Goal: Task Accomplishment & Management: Manage account settings

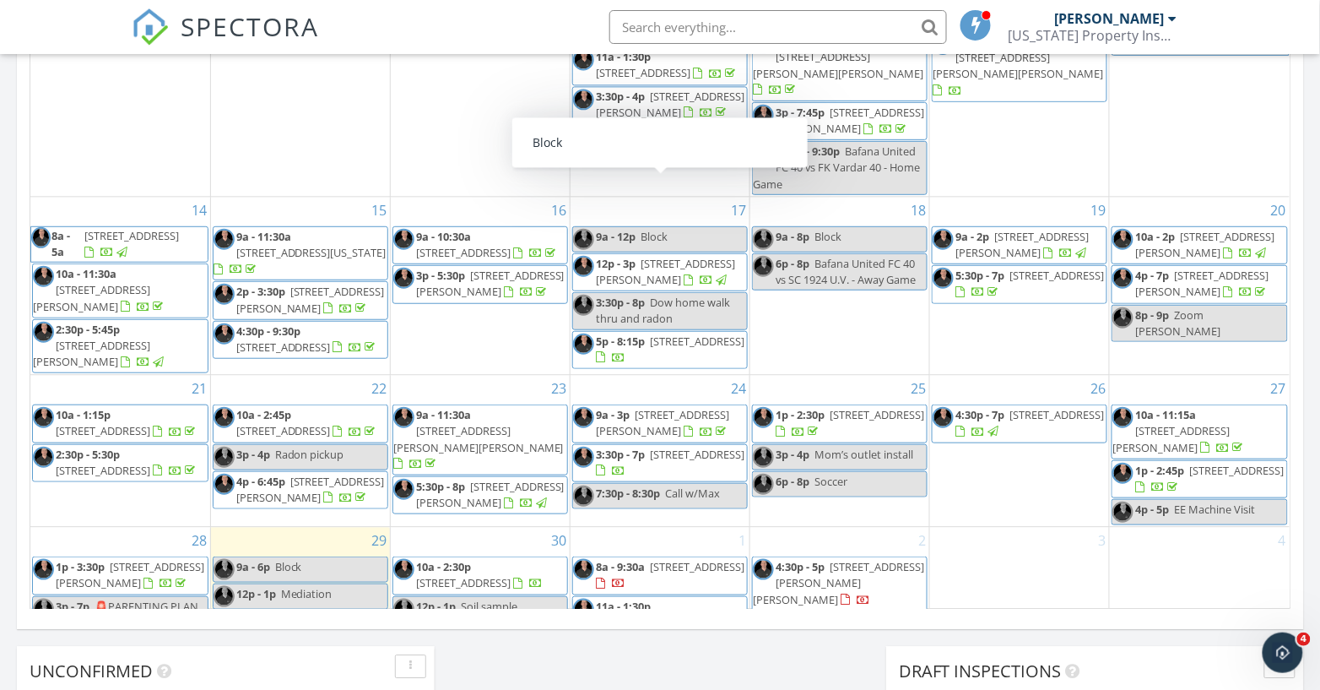
scroll to position [1102, 0]
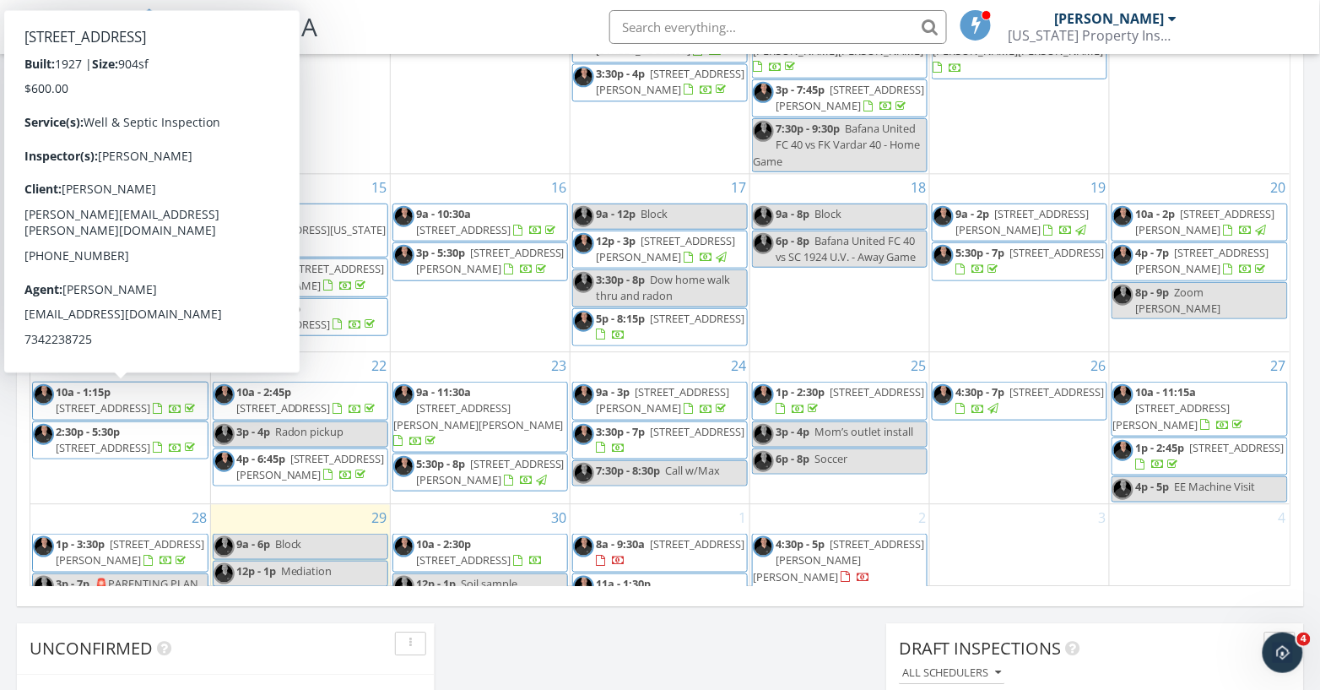
click at [111, 439] on span "[STREET_ADDRESS]" at bounding box center [103, 446] width 95 height 15
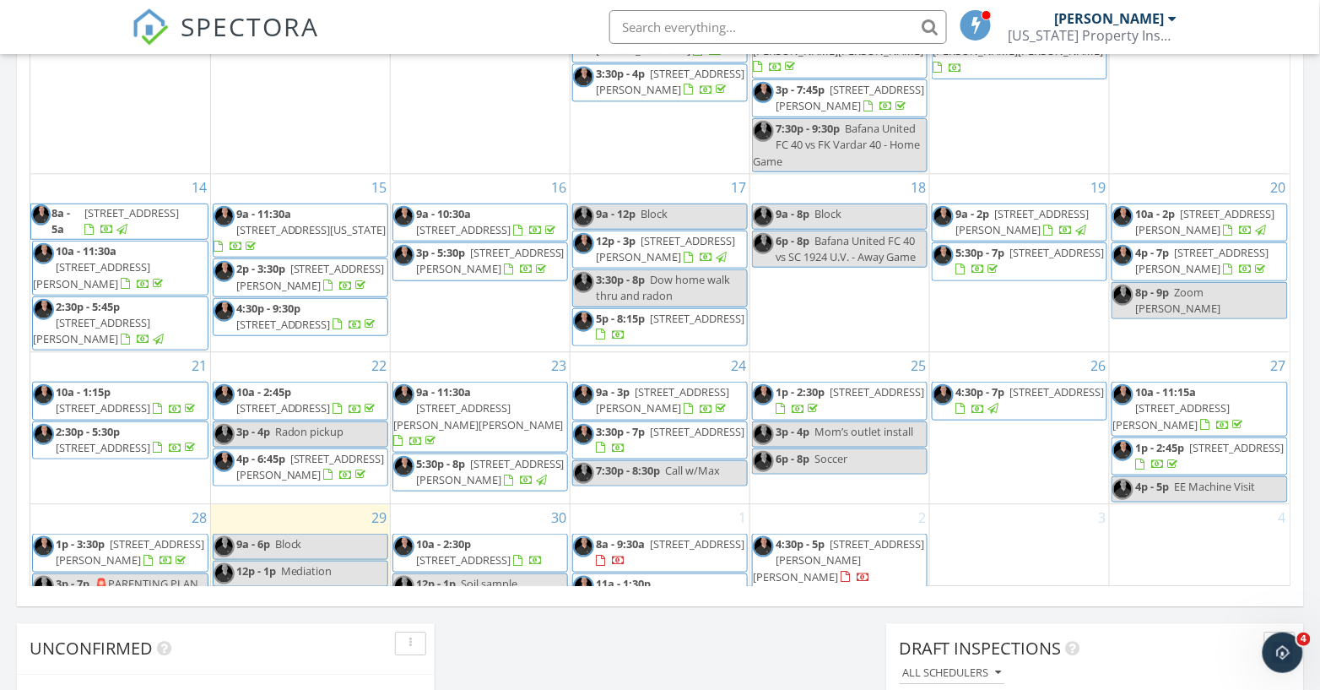
click at [137, 399] on span "[STREET_ADDRESS]" at bounding box center [103, 406] width 95 height 15
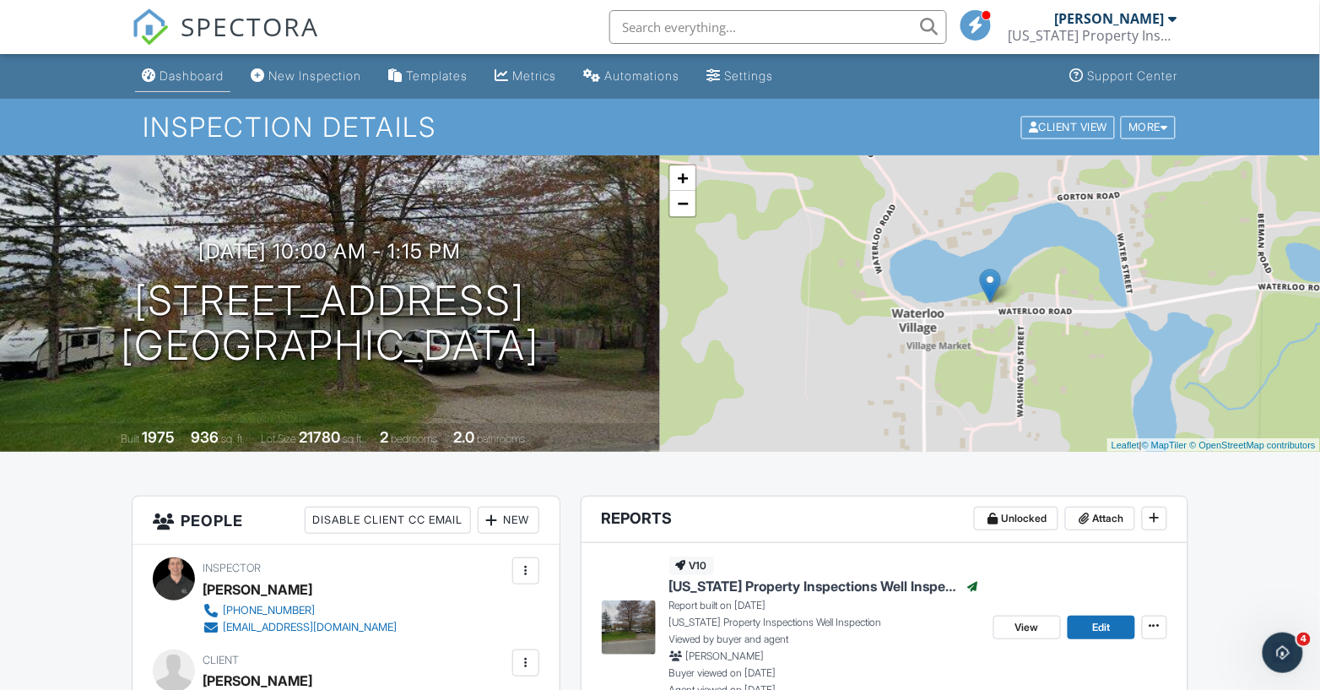
click at [185, 75] on div "Dashboard" at bounding box center [192, 75] width 64 height 14
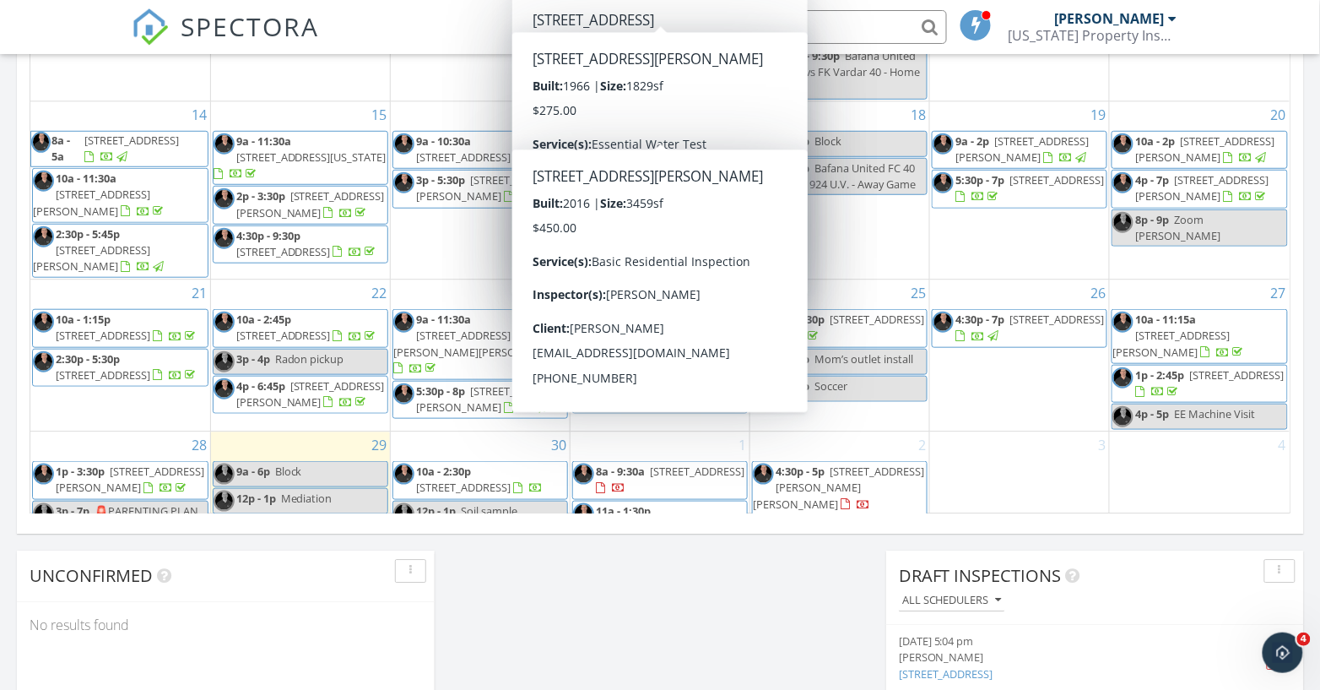
scroll to position [1182, 0]
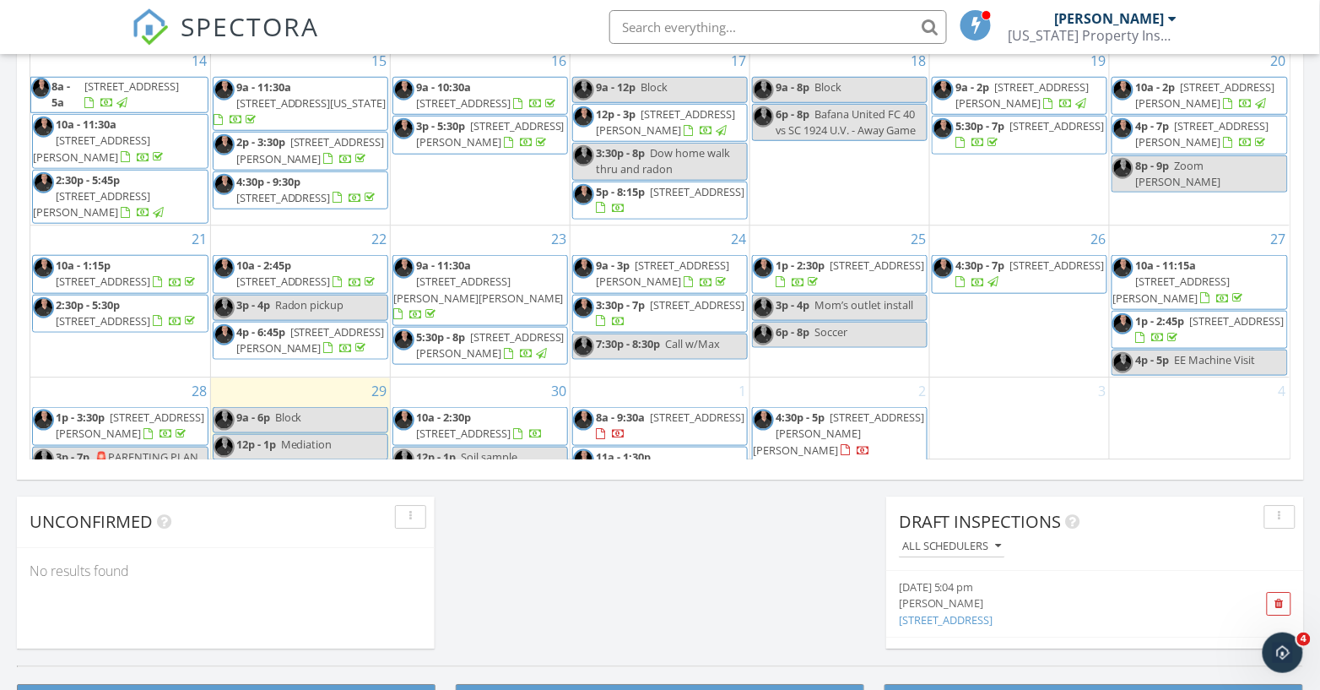
scroll to position [1230, 0]
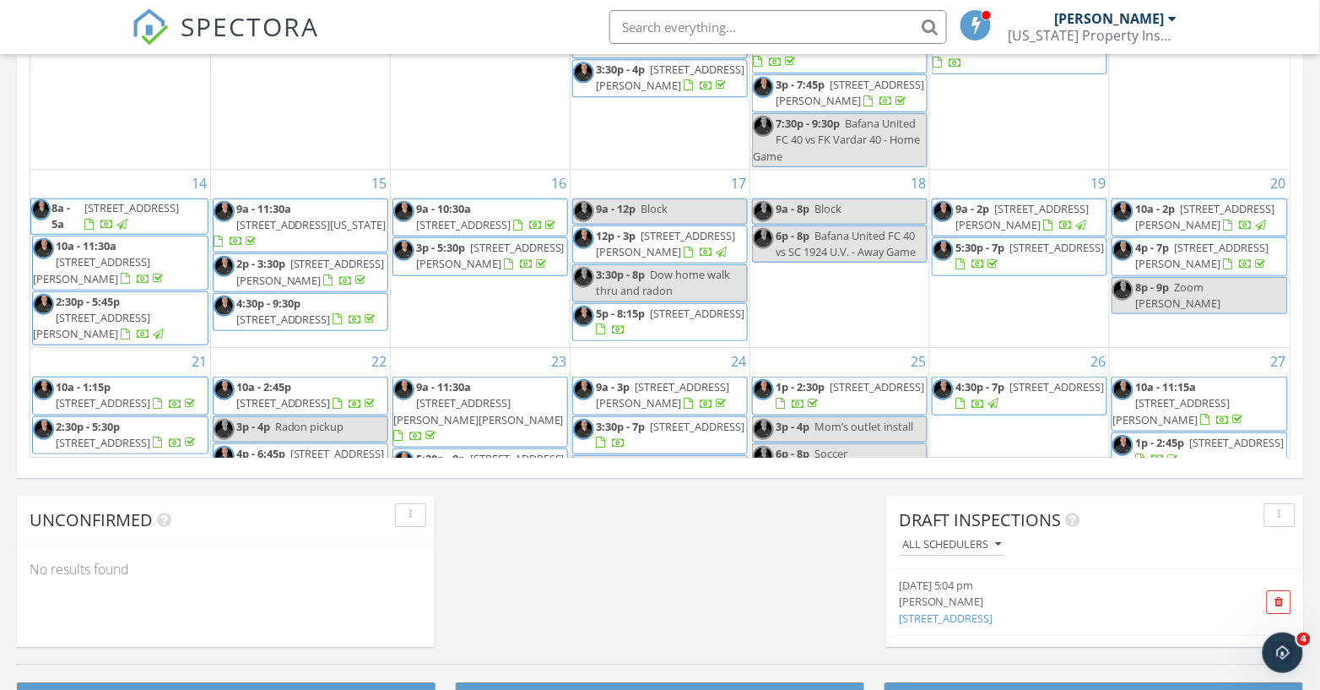
scroll to position [0, 0]
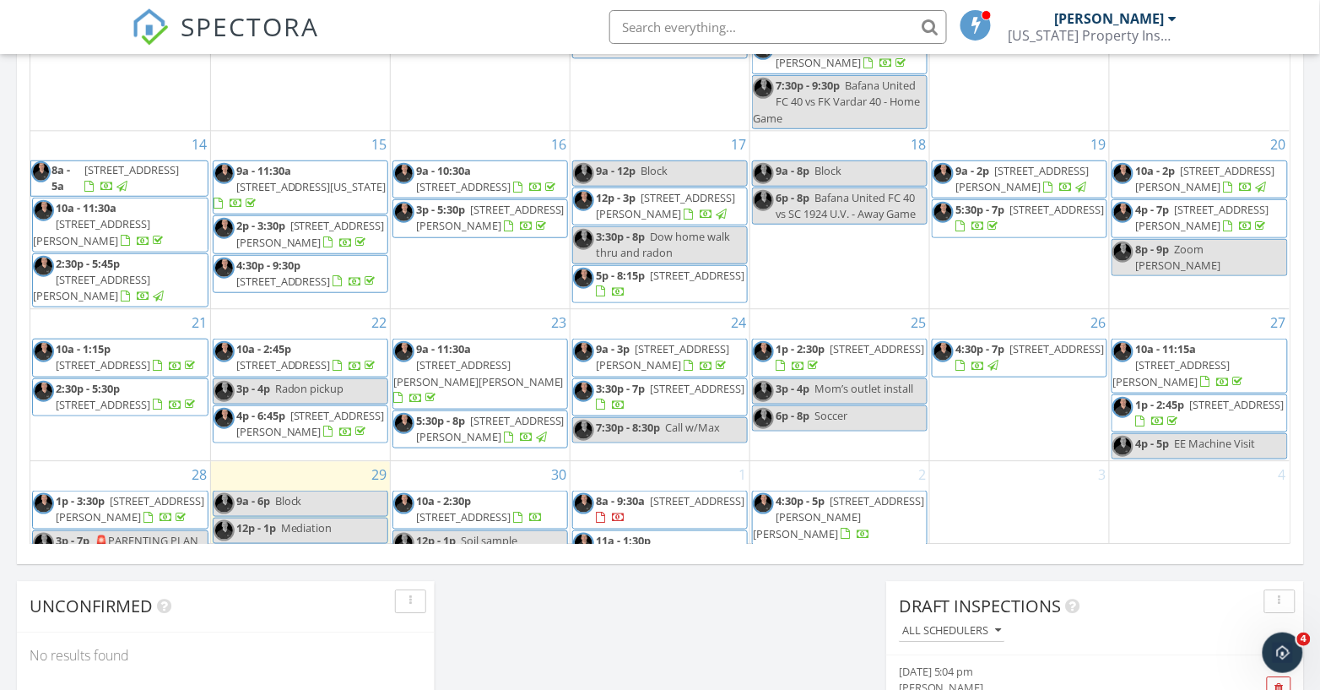
scroll to position [124, 0]
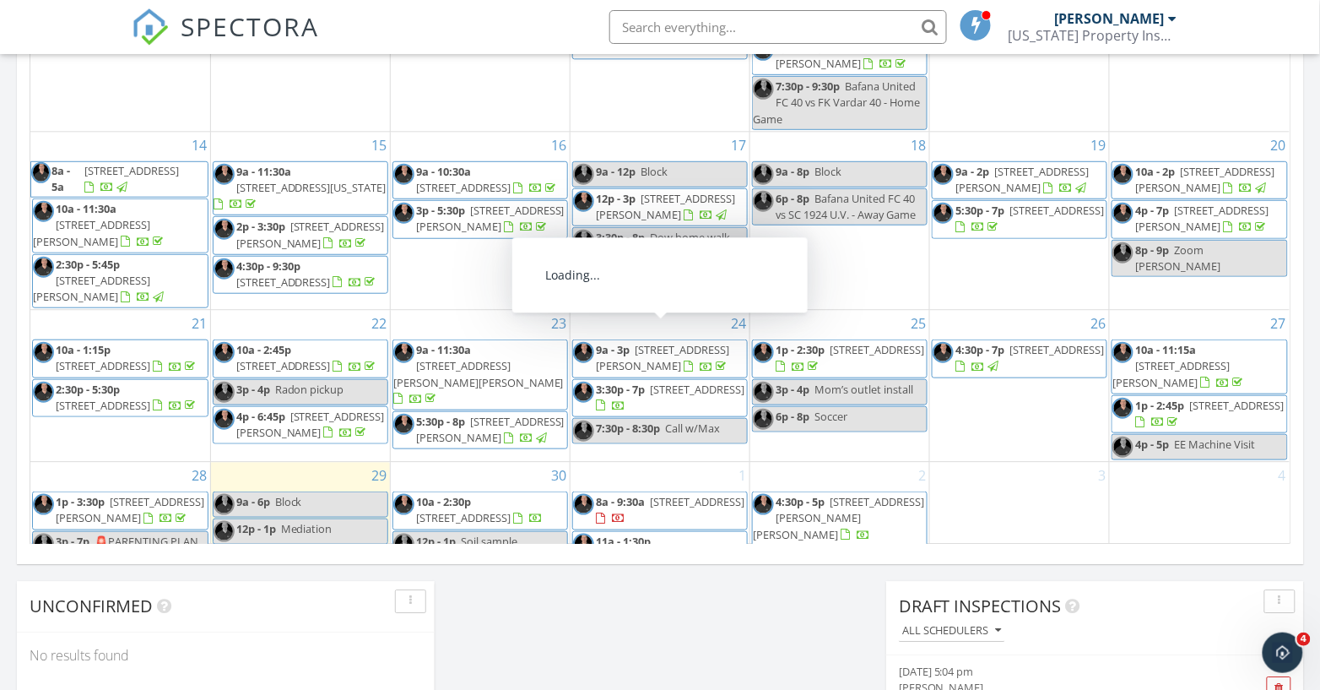
click at [635, 381] on span "3:30p - 7p" at bounding box center [620, 388] width 49 height 15
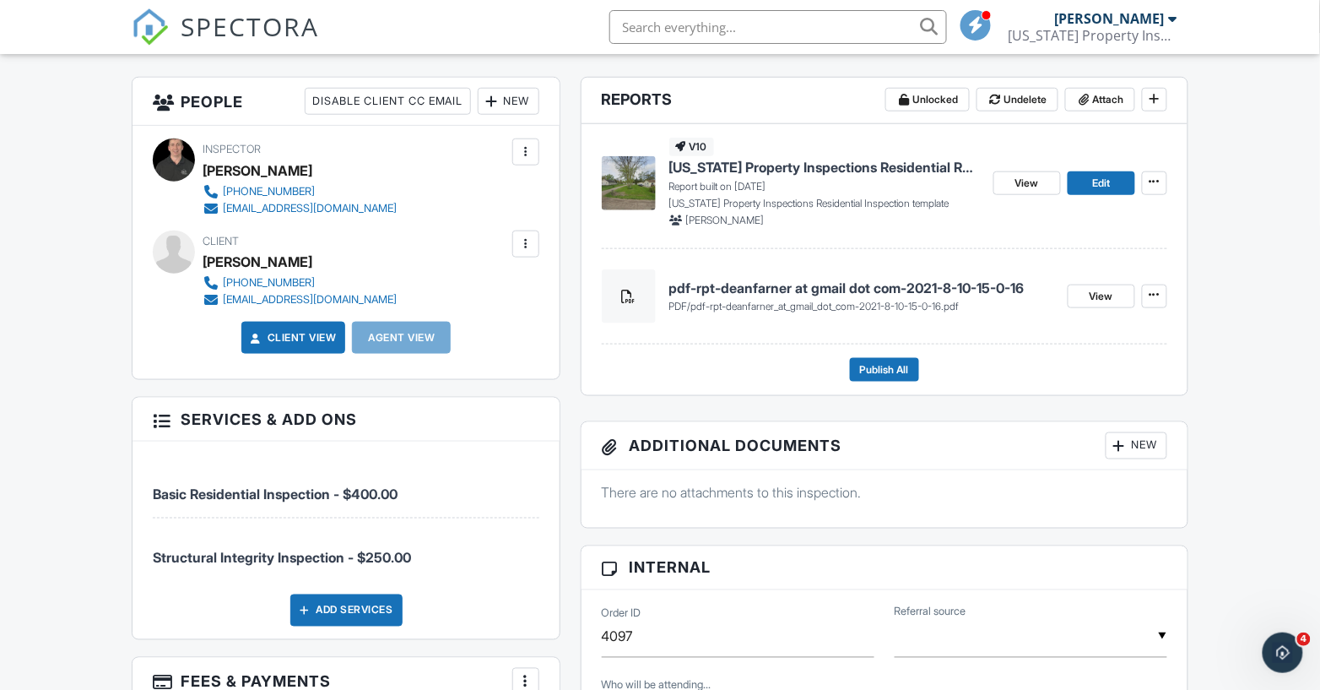
scroll to position [415, 0]
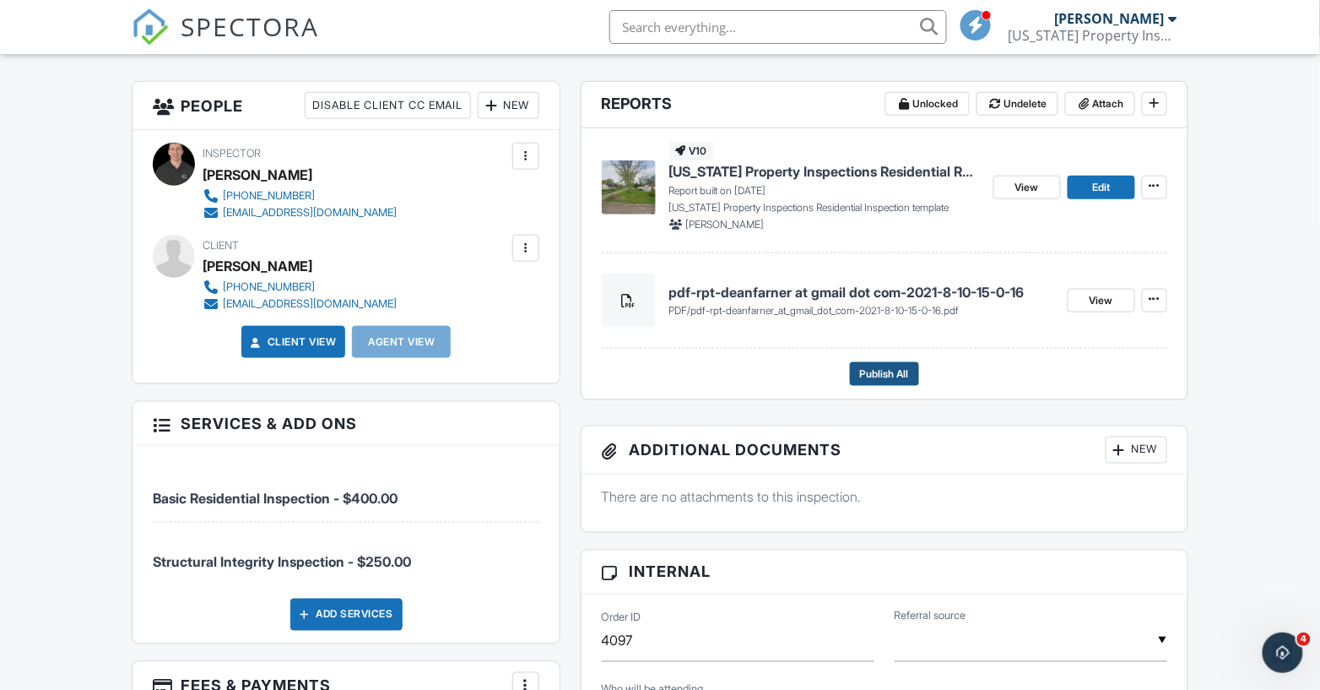
click at [881, 366] on span "Publish All" at bounding box center [884, 374] width 49 height 17
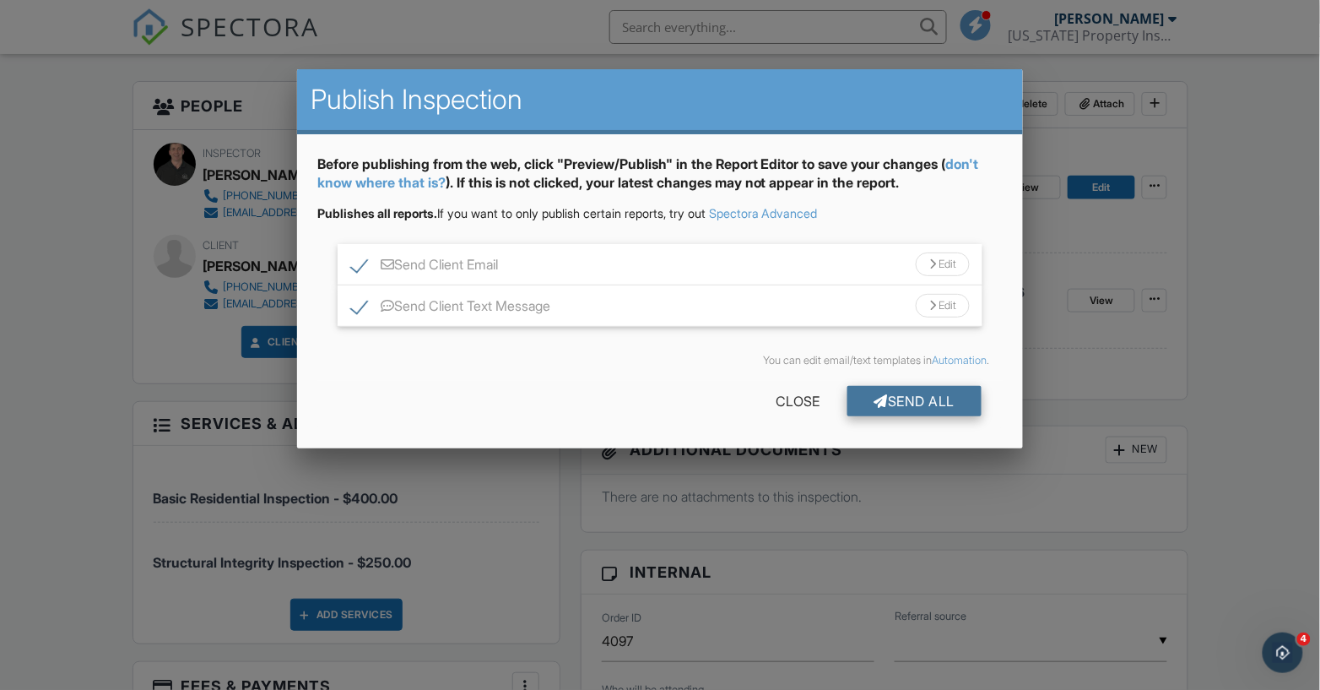
click at [915, 412] on div "Send All" at bounding box center [915, 401] width 135 height 30
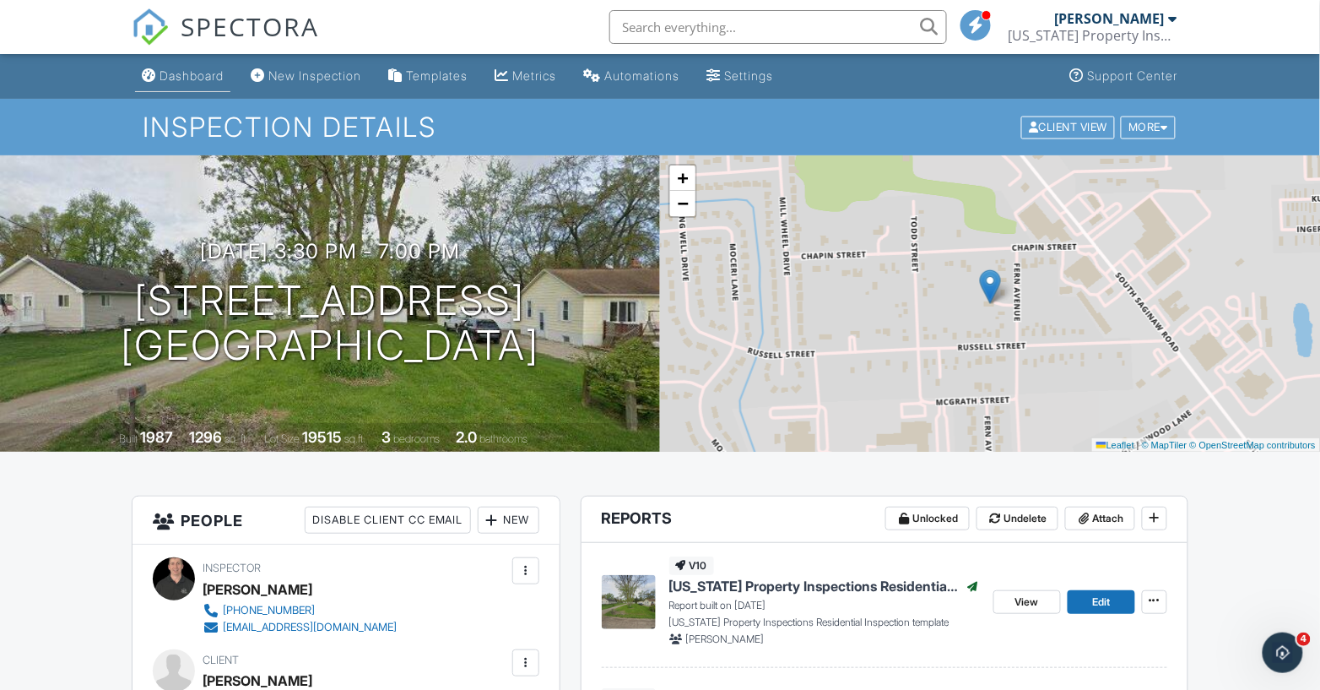
click at [182, 78] on div "Dashboard" at bounding box center [192, 75] width 64 height 14
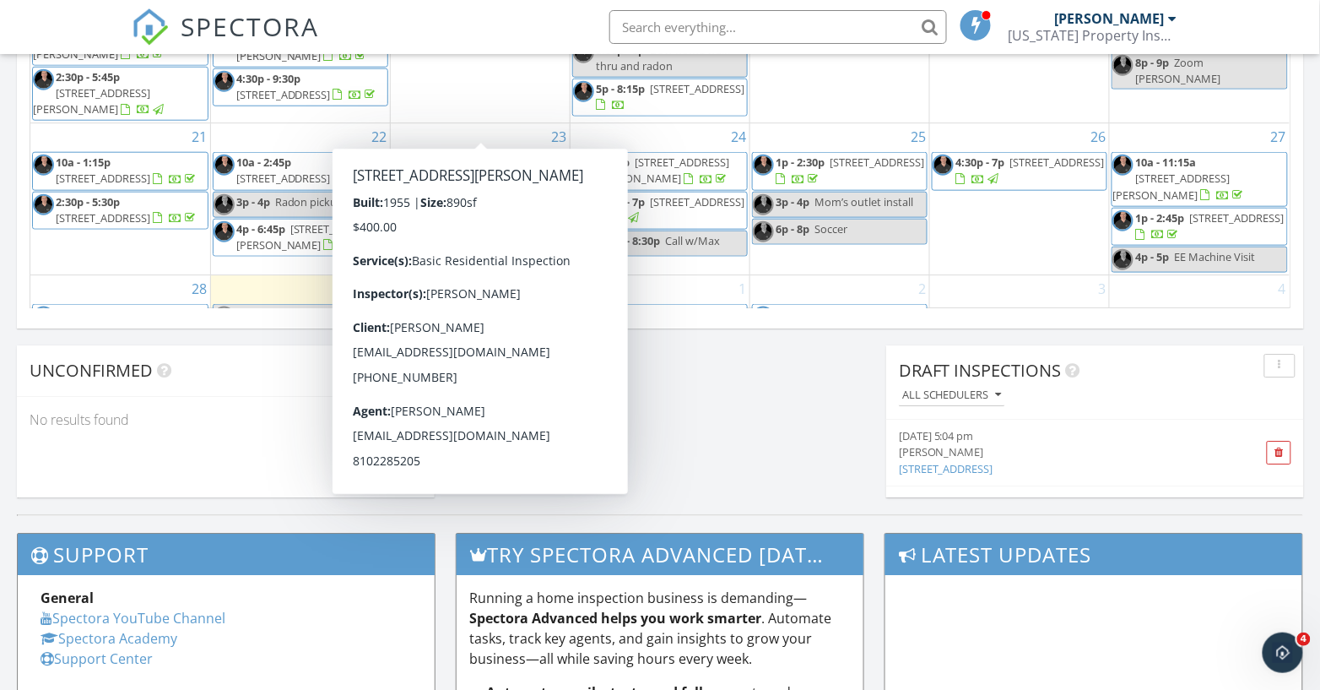
scroll to position [70, 0]
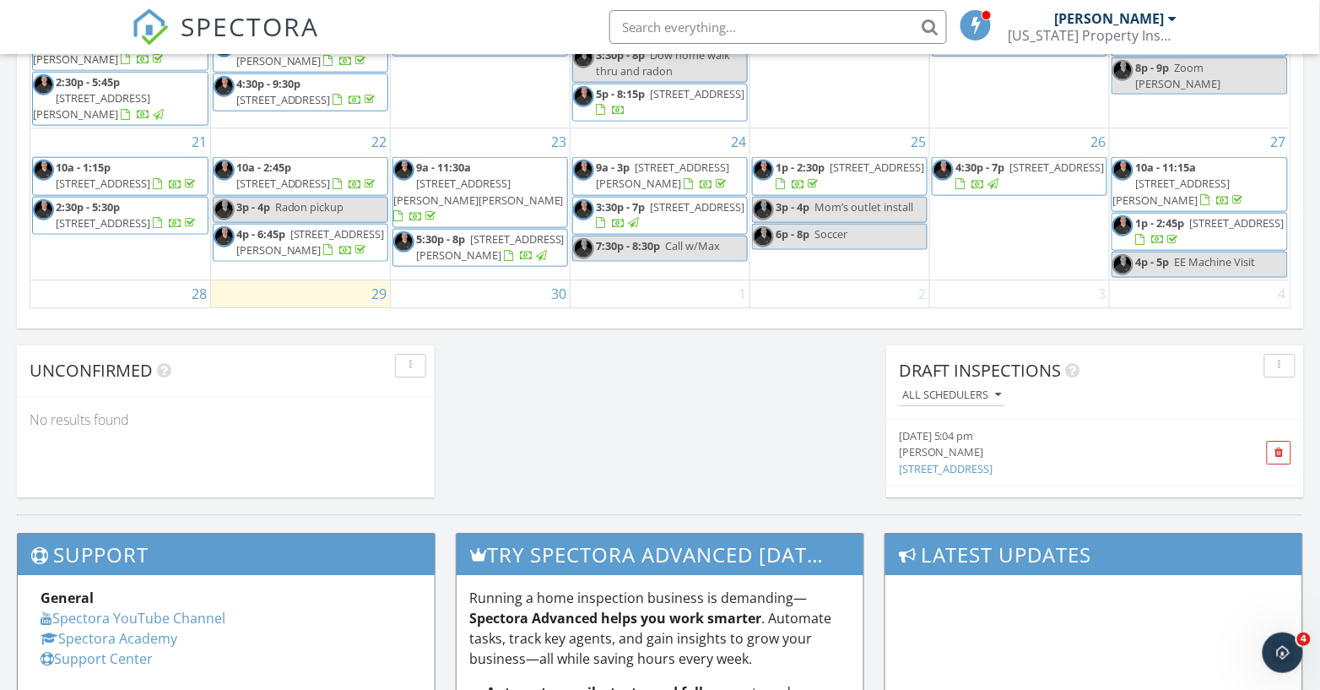
click at [832, 160] on span "10270 S Morrice Rd, Morrice 48857" at bounding box center [877, 167] width 95 height 15
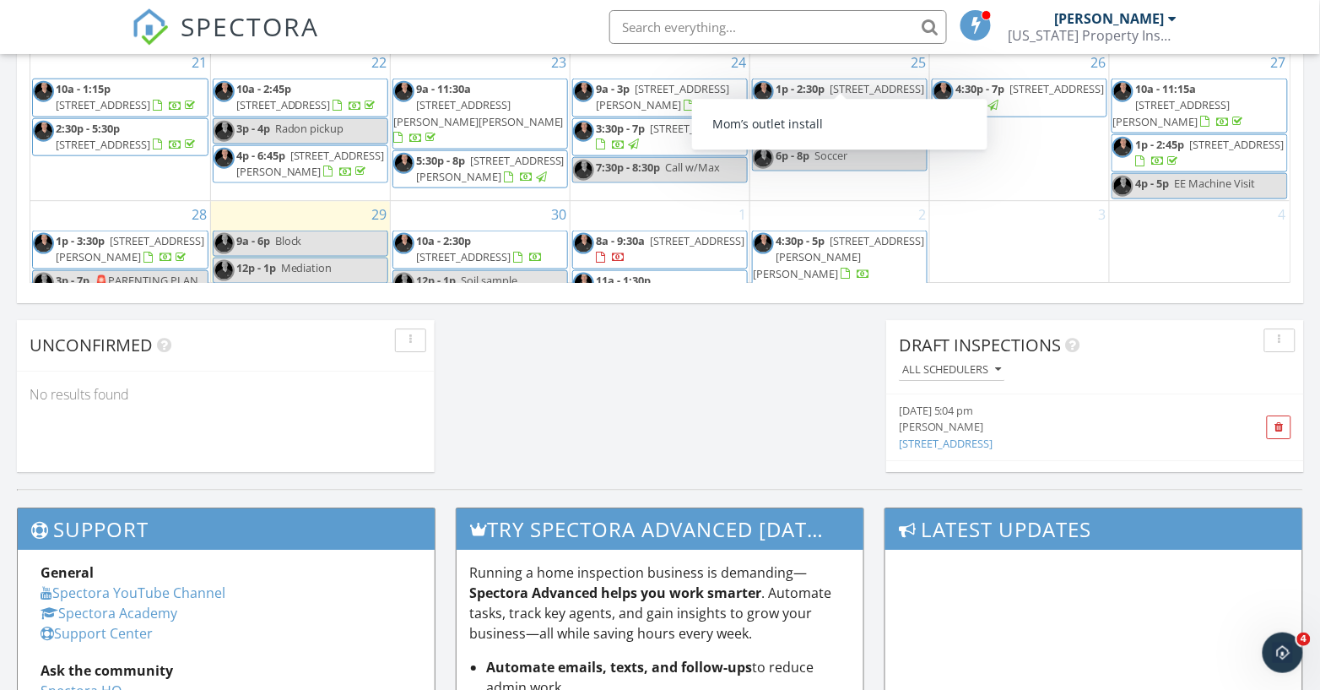
scroll to position [1416, 0]
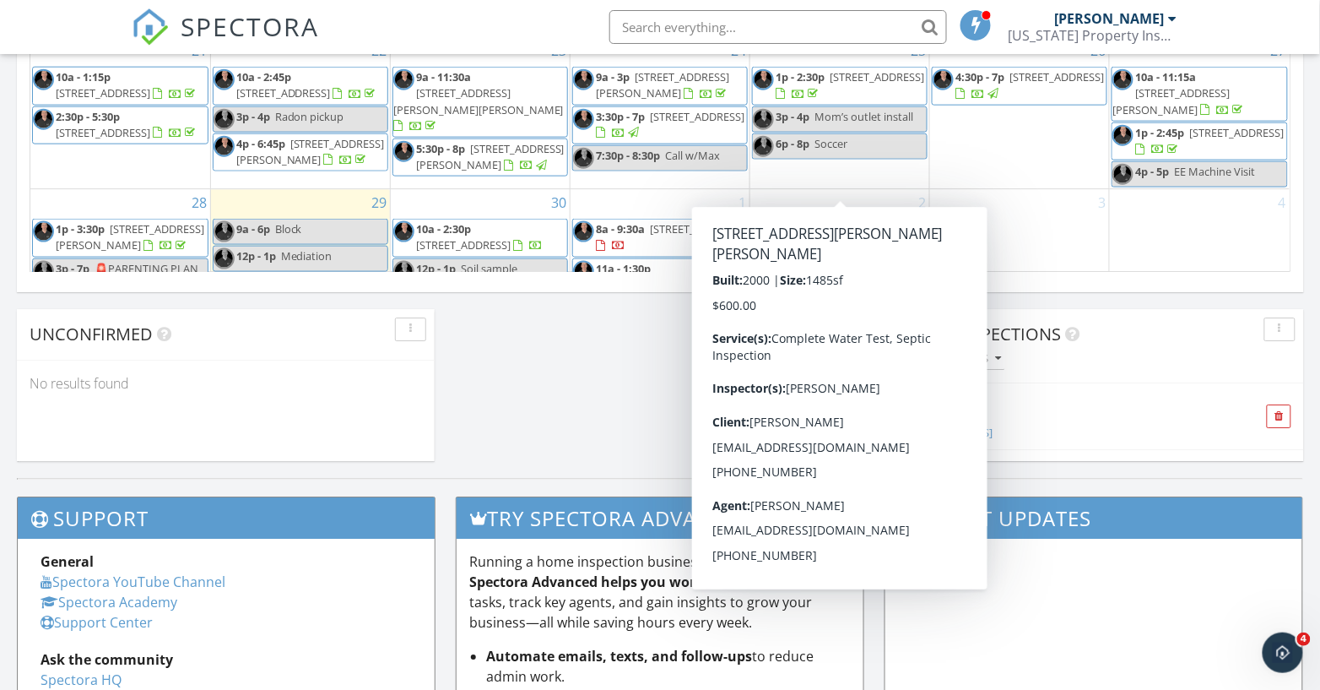
scroll to position [124, 0]
click at [829, 221] on link "4:30p - 5p 1754 Richards Rd, Howell 48855" at bounding box center [838, 244] width 171 height 47
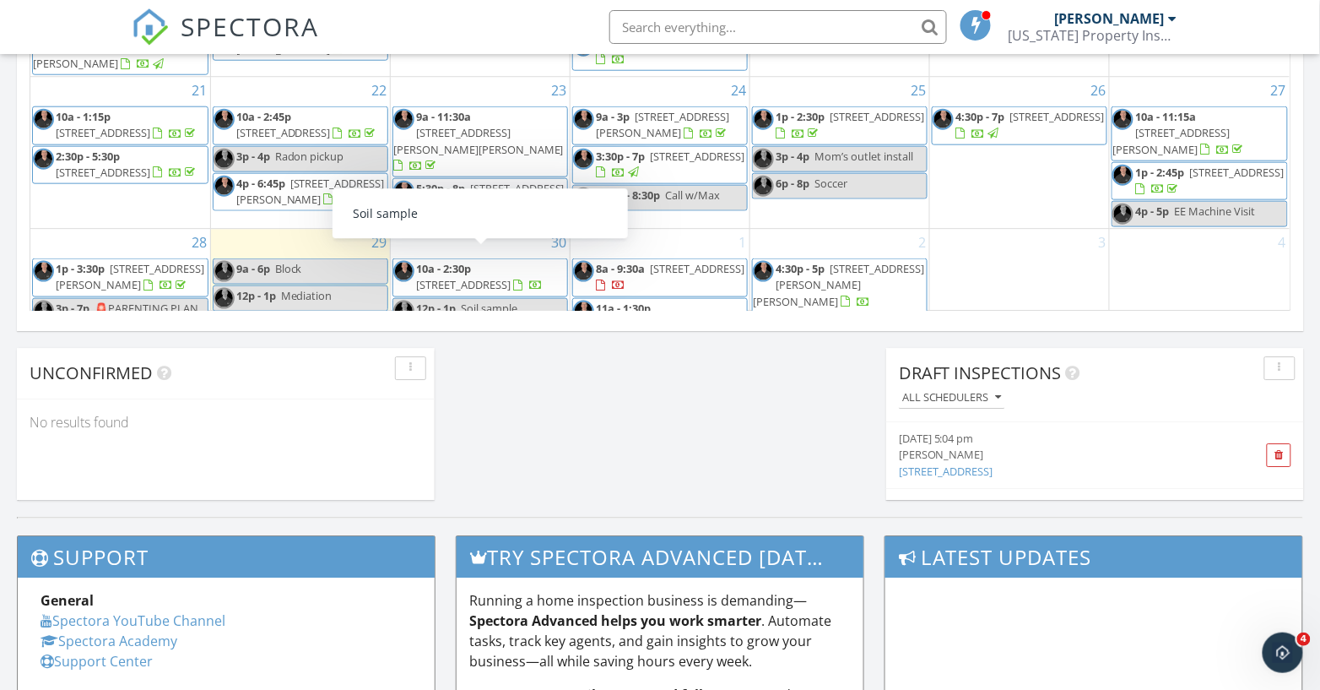
scroll to position [1372, 0]
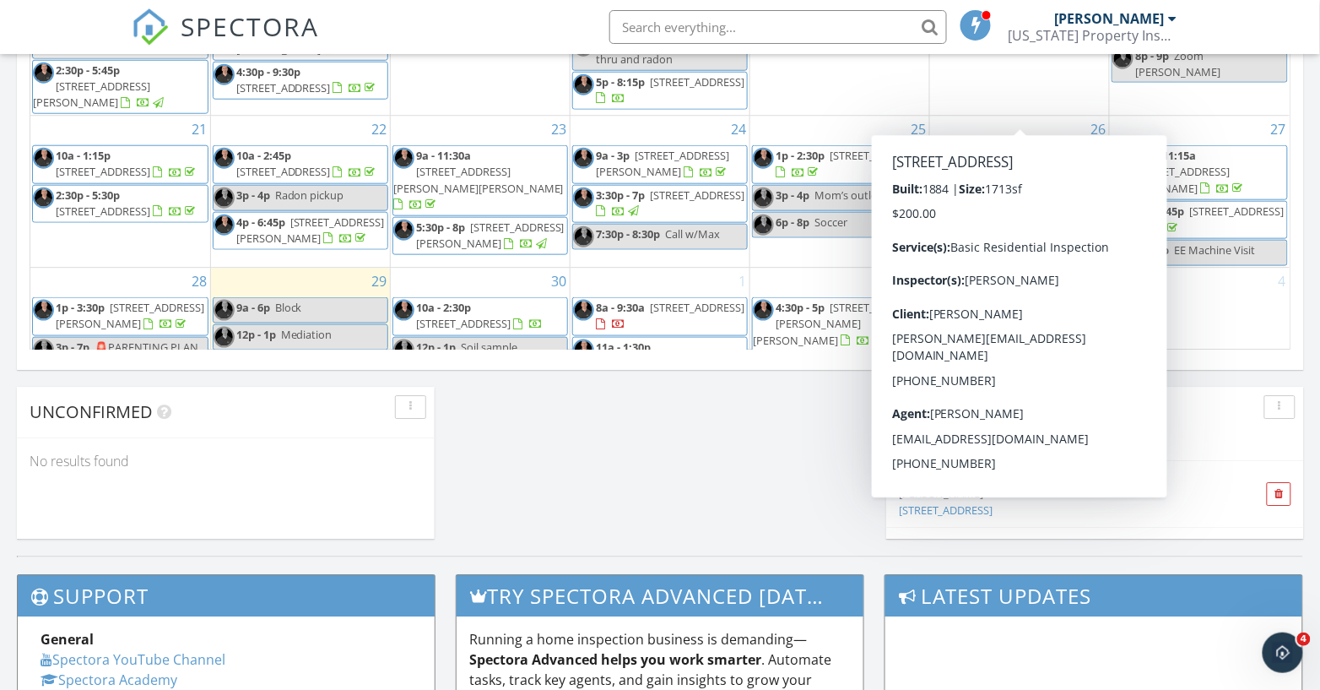
scroll to position [1341, 0]
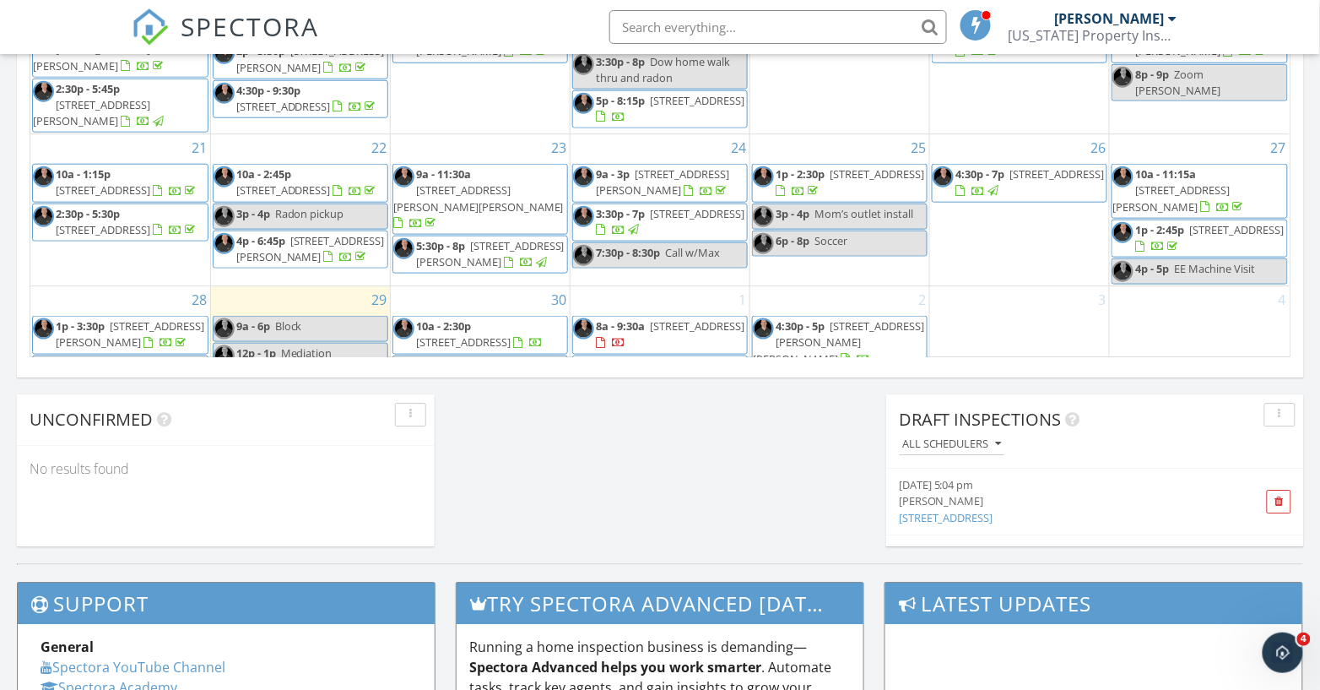
scroll to position [1298, 0]
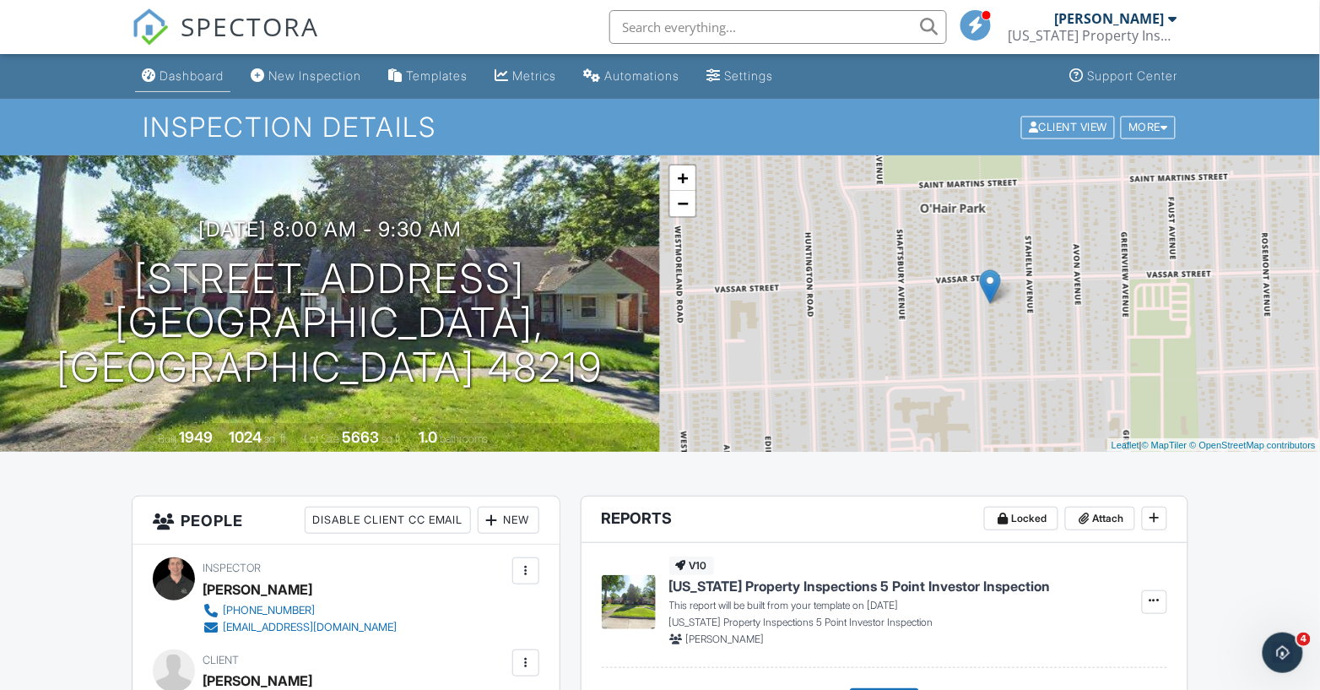
click at [190, 77] on div "Dashboard" at bounding box center [192, 75] width 64 height 14
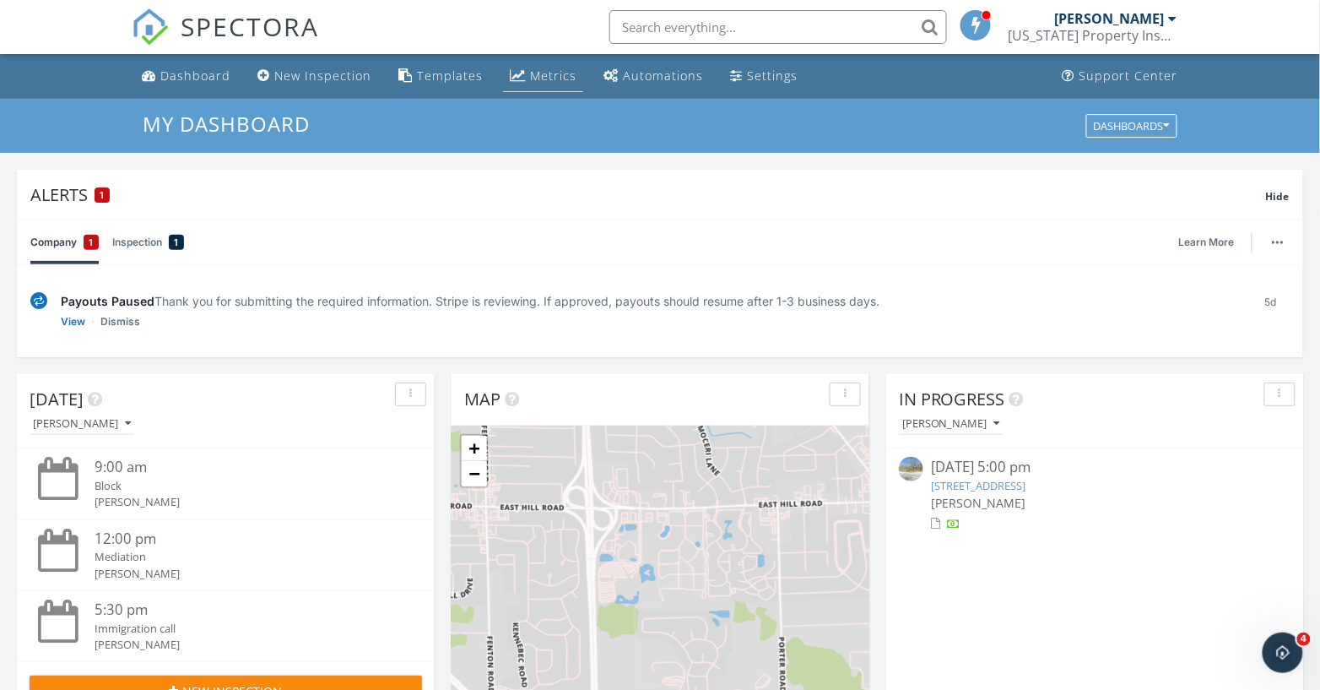
click at [555, 71] on div "Metrics" at bounding box center [553, 76] width 46 height 16
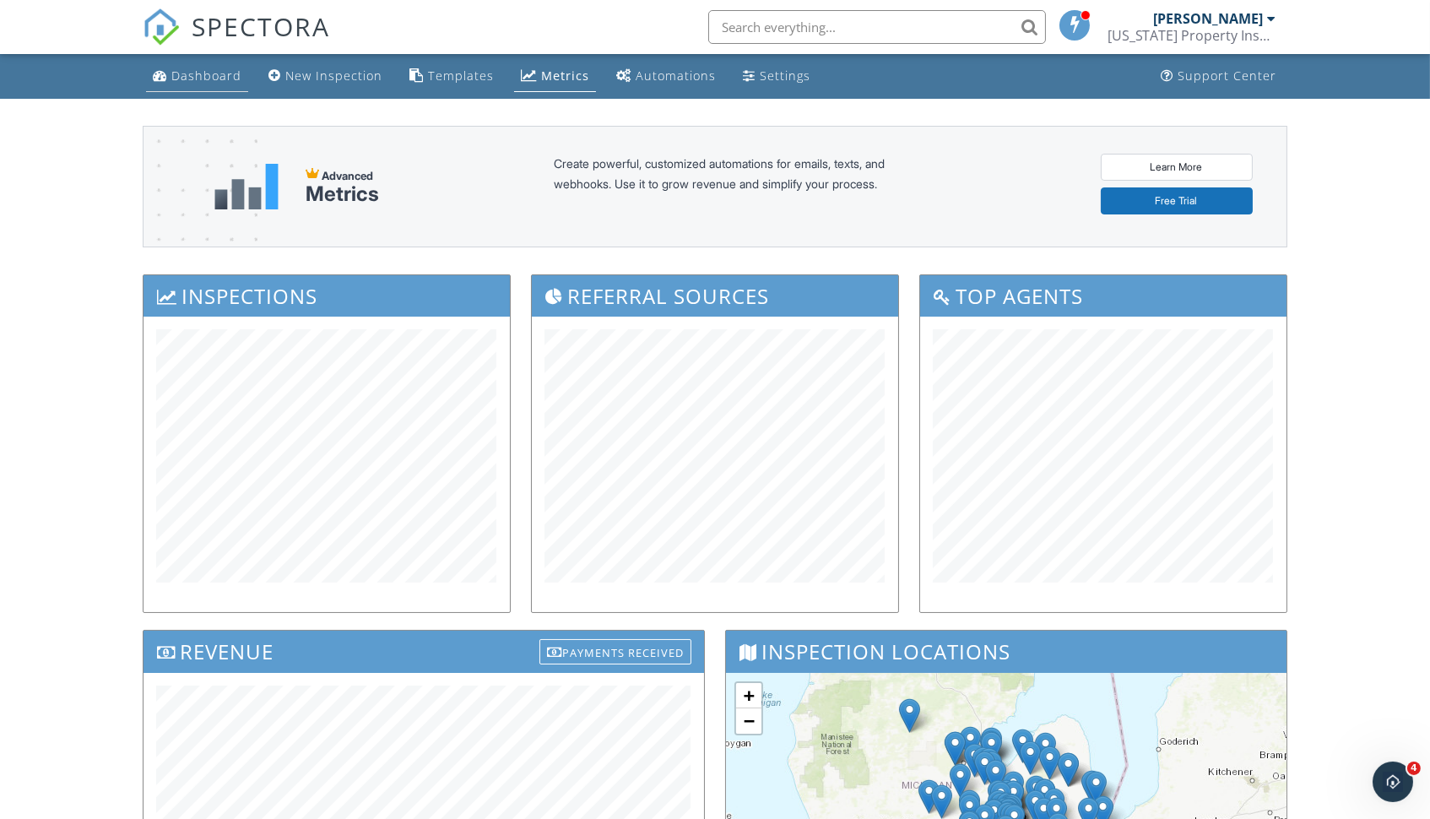
click at [213, 79] on div "Dashboard" at bounding box center [206, 76] width 70 height 16
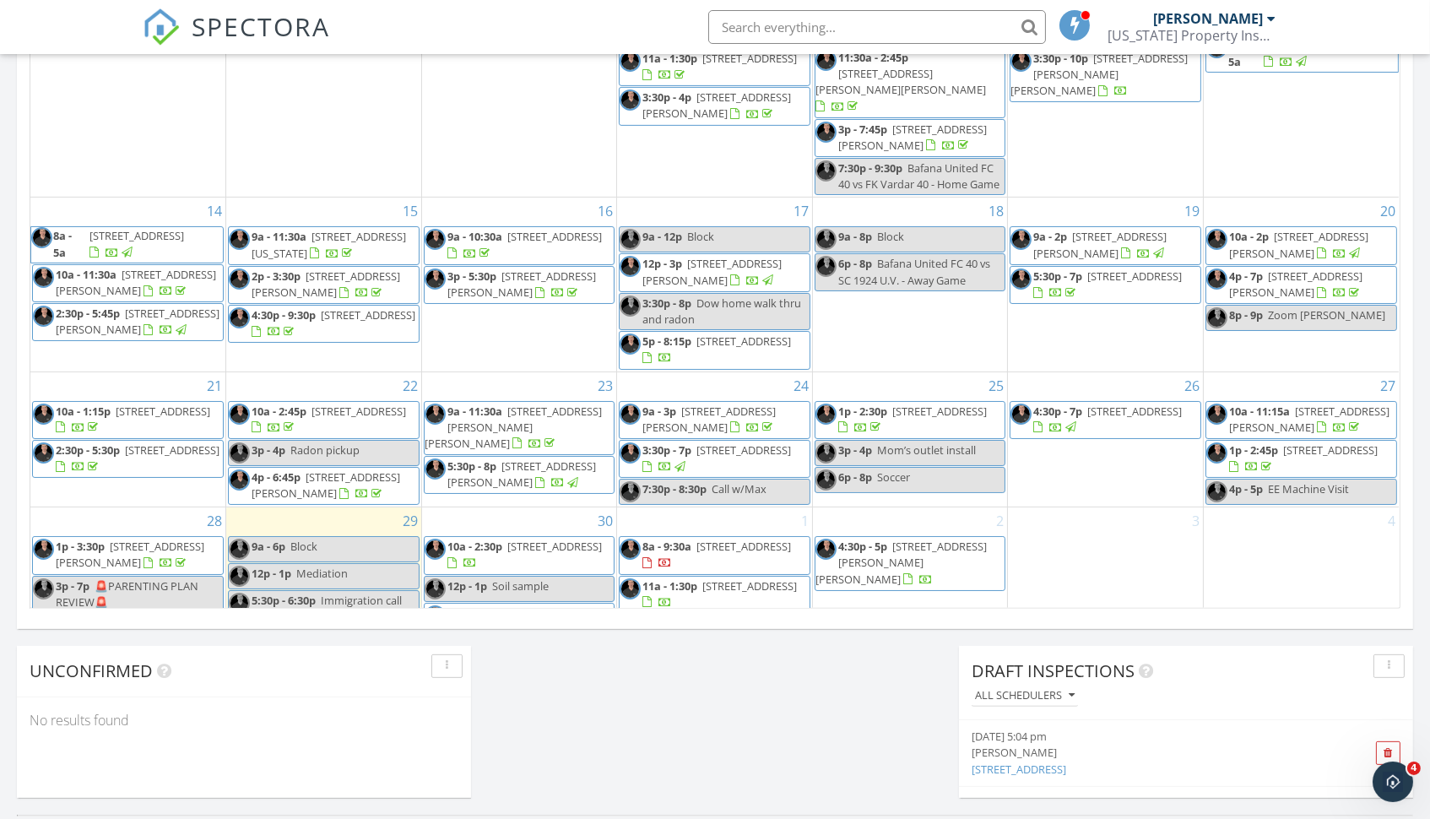
scroll to position [1113, 0]
